Goal: Transaction & Acquisition: Purchase product/service

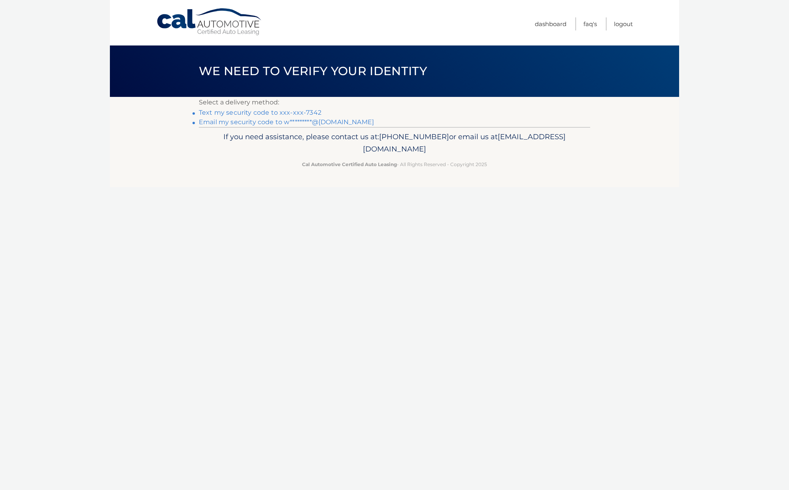
click at [240, 113] on link "Text my security code to xxx-xxx-7342" at bounding box center [260, 113] width 123 height 8
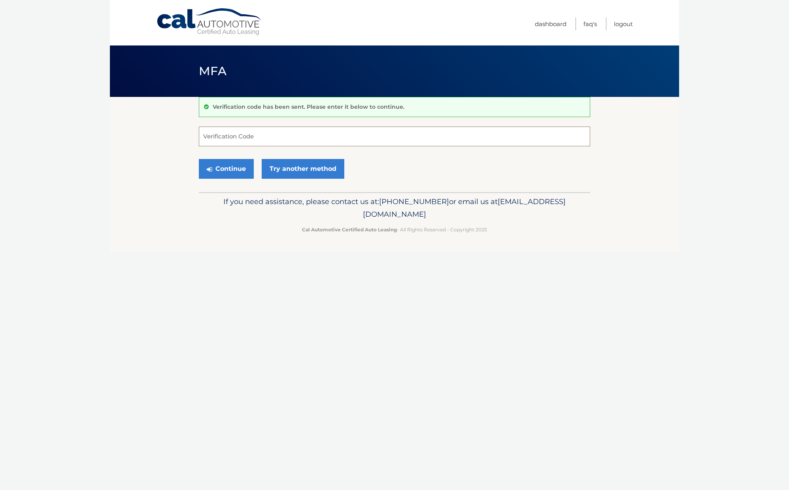
click at [235, 137] on input "Verification Code" at bounding box center [394, 136] width 391 height 20
type input "218560"
click at [236, 165] on button "Continue" at bounding box center [226, 169] width 55 height 20
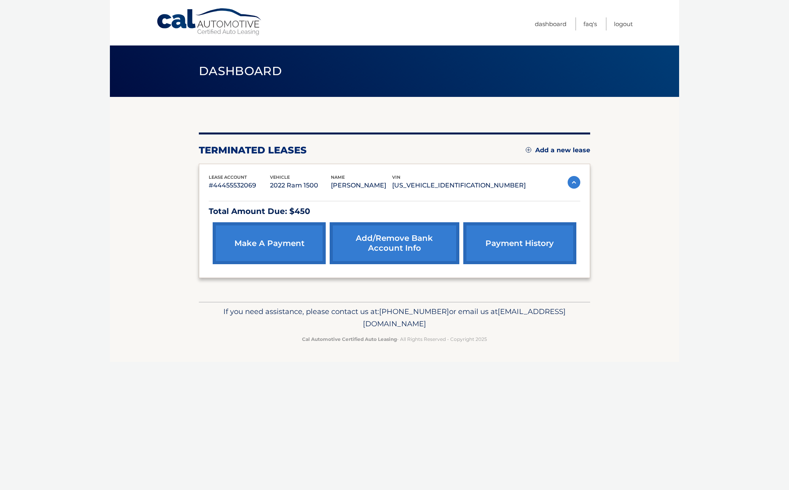
click at [281, 250] on link "make a payment" at bounding box center [269, 243] width 113 height 42
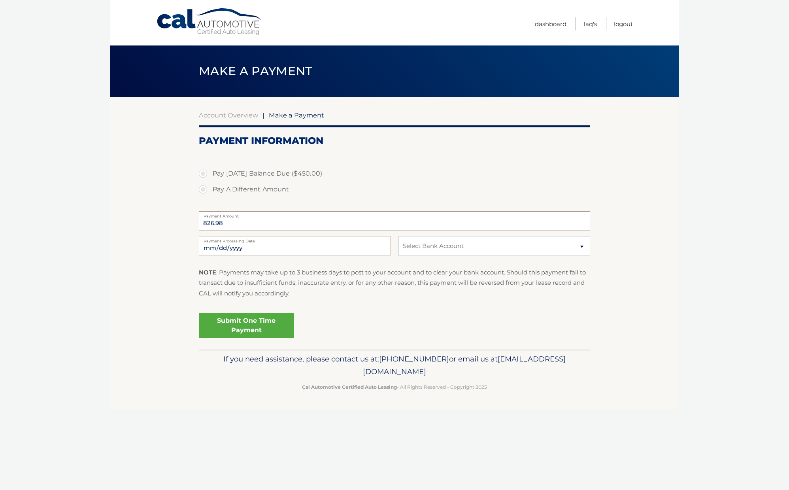
drag, startPoint x: 232, startPoint y: 222, endPoint x: 196, endPoint y: 198, distance: 43.4
click at [197, 220] on section "Account Overview | Make a Payment Payment Information Pay Today's Balance Due (…" at bounding box center [394, 223] width 569 height 253
click at [203, 171] on label "Pay Today's Balance Due ($450.00)" at bounding box center [394, 174] width 391 height 16
click at [203, 171] on input "Pay Today's Balance Due ($450.00)" at bounding box center [206, 172] width 8 height 13
radio input "true"
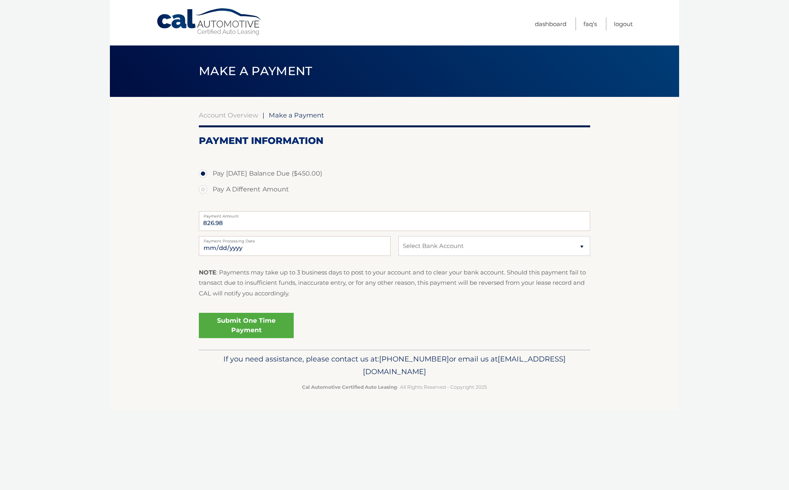
type input "450.00"
click at [183, 220] on section "Account Overview | Make a Payment Payment Information Pay Today's Balance Due (…" at bounding box center [394, 223] width 569 height 253
click at [463, 247] on select "Select Bank Account Checking TOWER FEDERAL CREDIT UNION *****7427 Checking PUBL…" at bounding box center [494, 246] width 192 height 20
select select "ZTkzNmYyMDgtMGI2OS00MjE4LWE5MmYtNDMyNjQ0YmIxMzc4"
click at [398, 236] on select "Select Bank Account Checking TOWER FEDERAL CREDIT UNION *****7427 Checking PUBL…" at bounding box center [494, 246] width 192 height 20
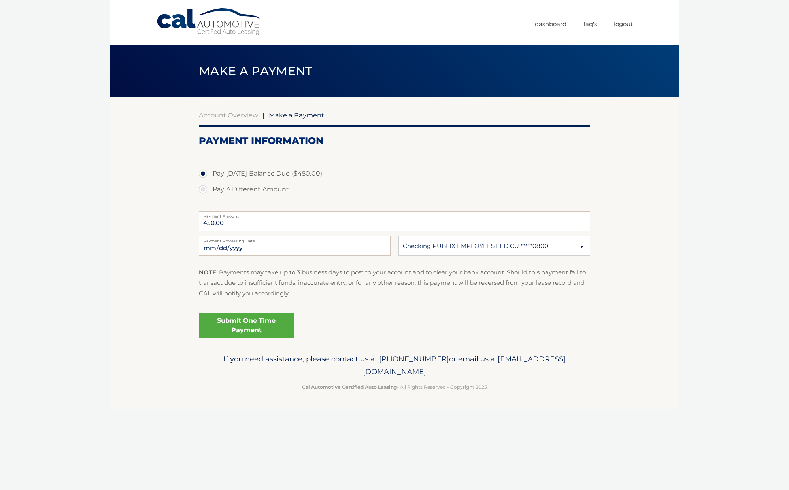
click at [247, 327] on link "Submit One Time Payment" at bounding box center [246, 325] width 95 height 25
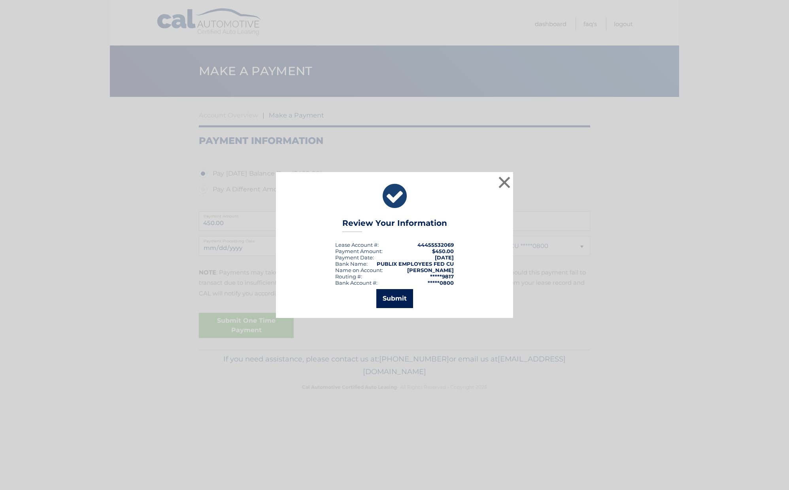
click at [395, 300] on button "Submit" at bounding box center [394, 298] width 37 height 19
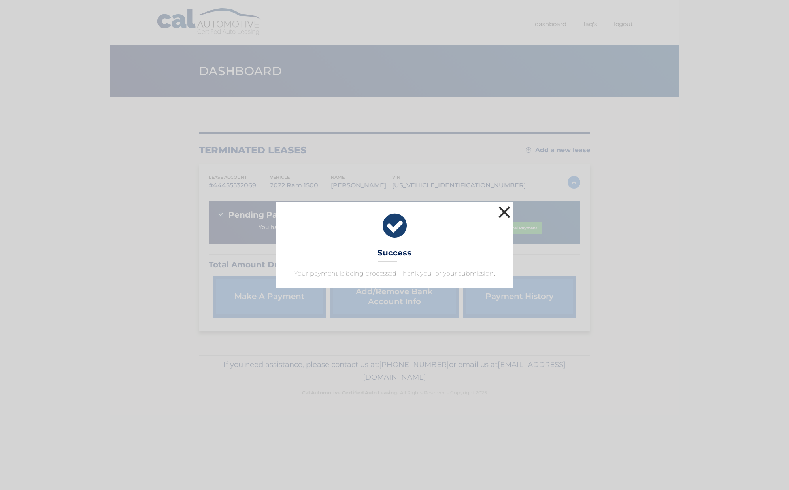
click at [505, 210] on button "×" at bounding box center [505, 212] width 16 height 16
